Goal: Information Seeking & Learning: Learn about a topic

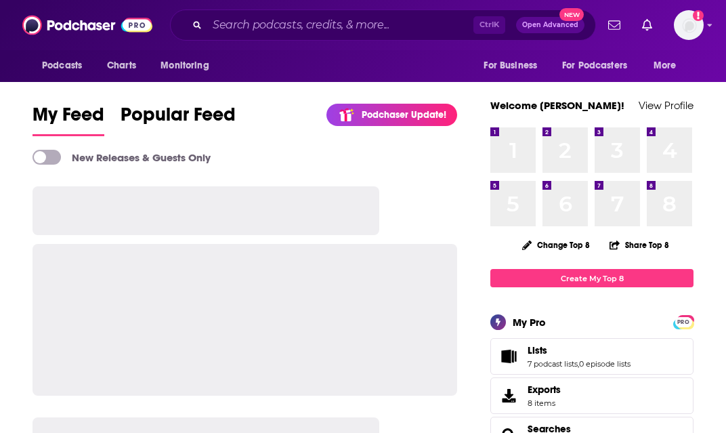
click at [235, 43] on div "Podcasts Charts Monitoring Ctrl K Open Advanced New For Business For Podcasters…" at bounding box center [363, 25] width 726 height 50
click at [238, 29] on input "Search podcasts, credits, & more..." at bounding box center [340, 25] width 266 height 22
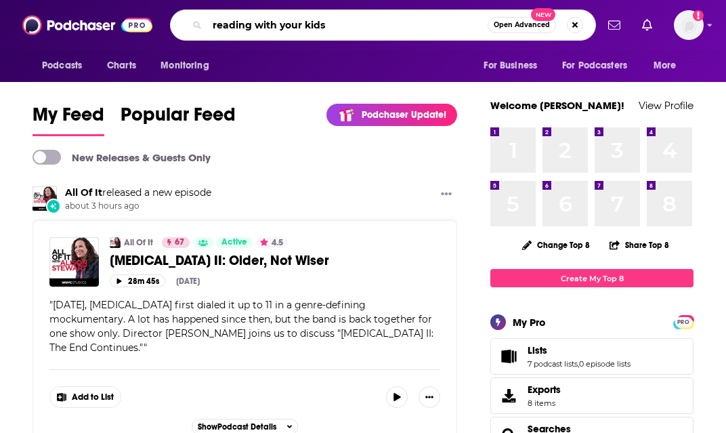
type input "reading with your kids"
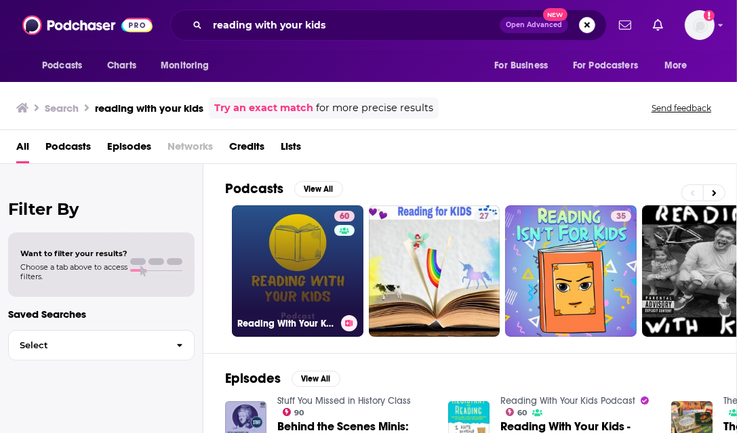
click at [291, 253] on link "60 Reading With Your Kids Podcast" at bounding box center [297, 270] width 131 height 131
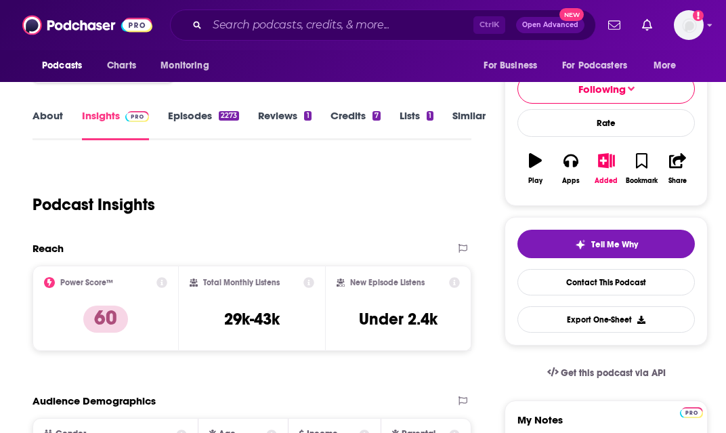
scroll to position [175, 0]
